Goal: Task Accomplishment & Management: Manage account settings

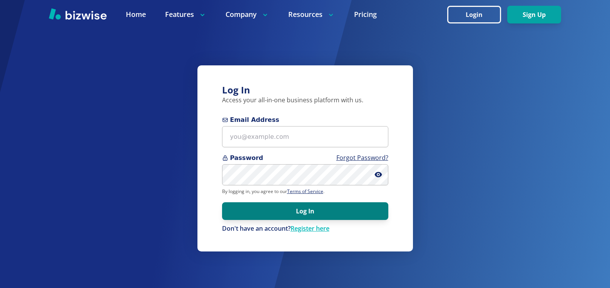
click at [320, 212] on button "Log In" at bounding box center [305, 211] width 166 height 18
